Goal: Transaction & Acquisition: Purchase product/service

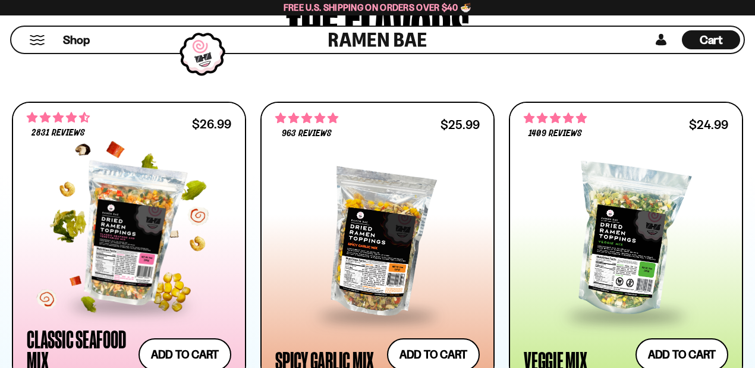
scroll to position [633, 0]
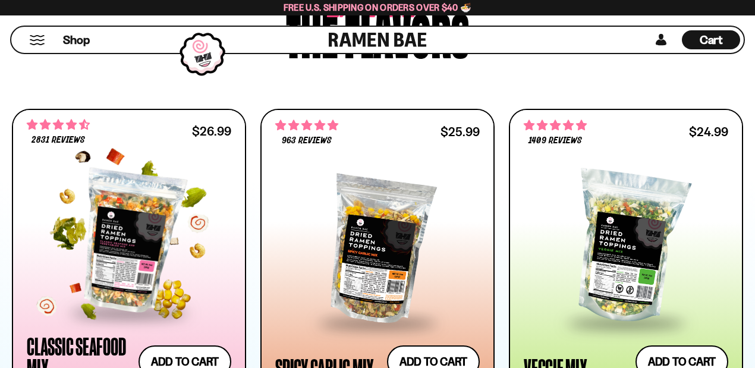
click at [135, 255] on div at bounding box center [129, 242] width 204 height 140
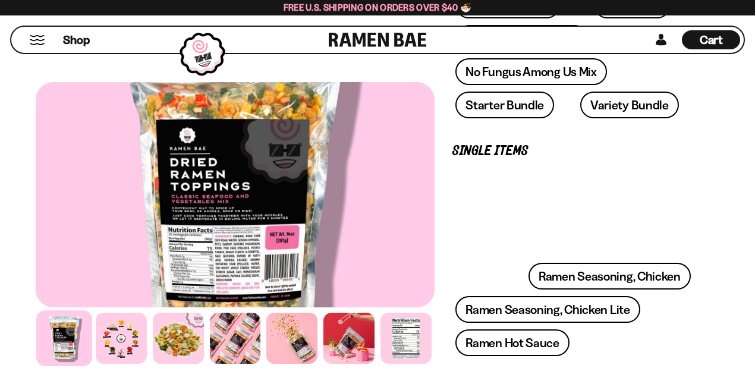
scroll to position [317, 0]
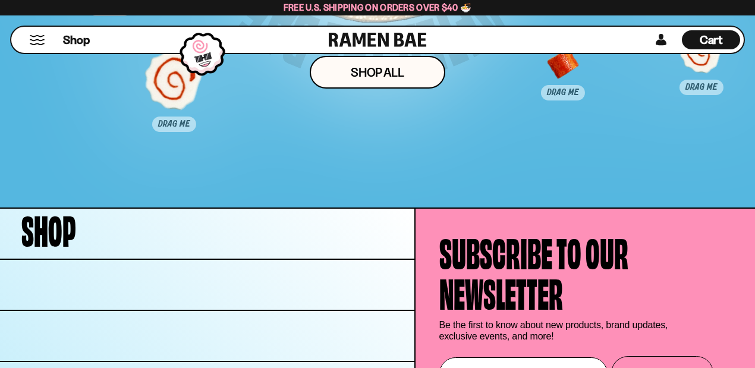
scroll to position [5787, 0]
